Goal: Information Seeking & Learning: Learn about a topic

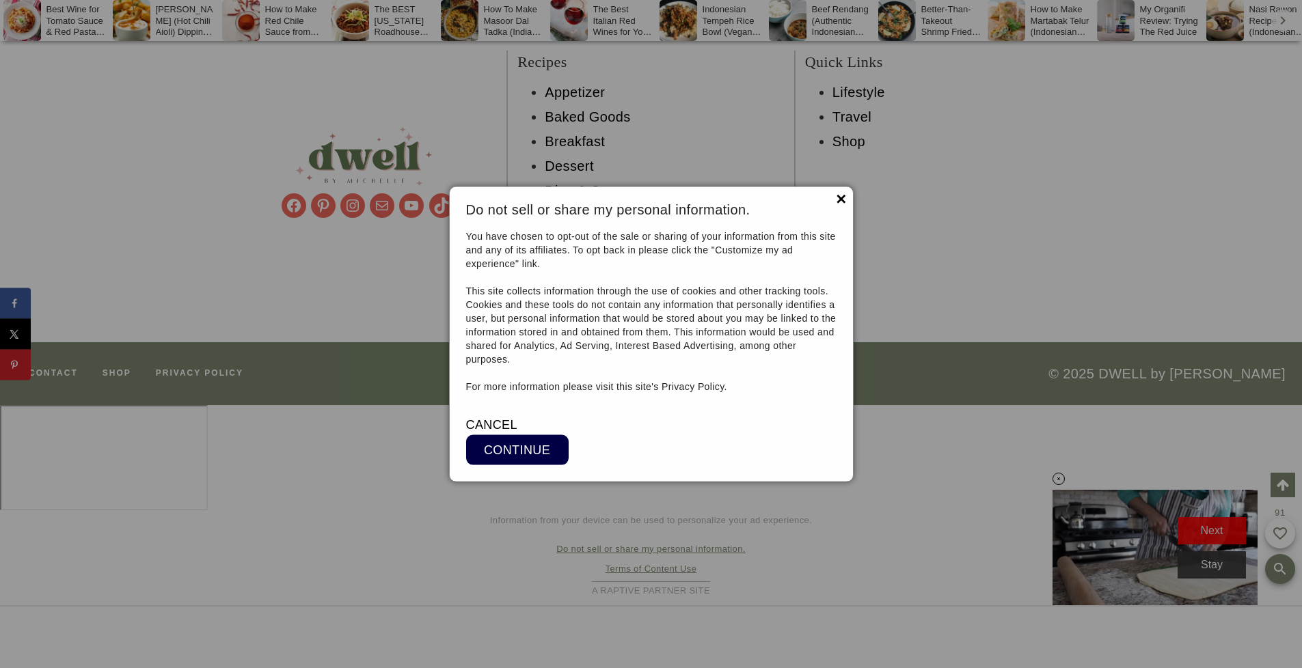
scroll to position [14617, 0]
